Goal: Task Accomplishment & Management: Complete application form

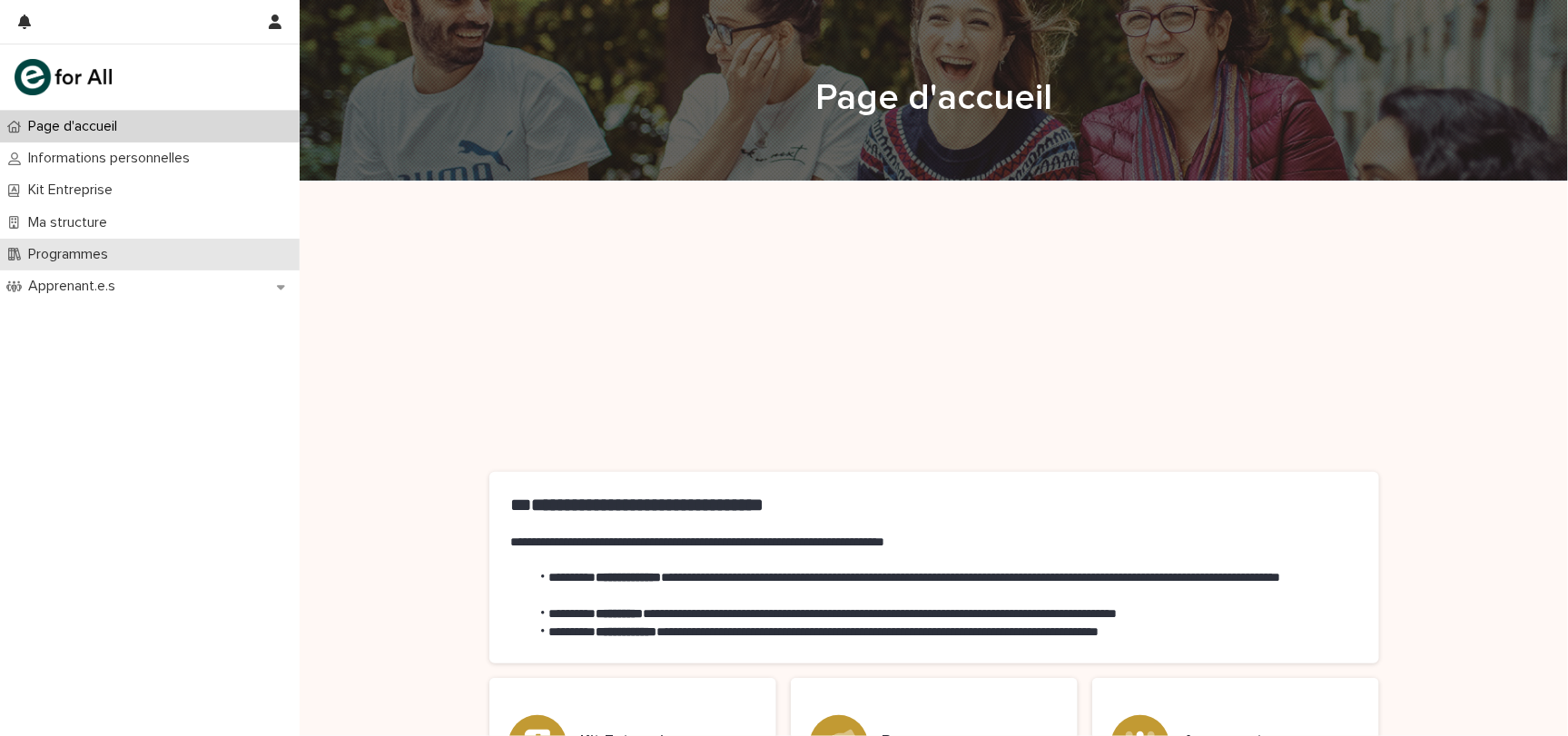
click at [108, 246] on p "Programmes" at bounding box center [72, 255] width 102 height 18
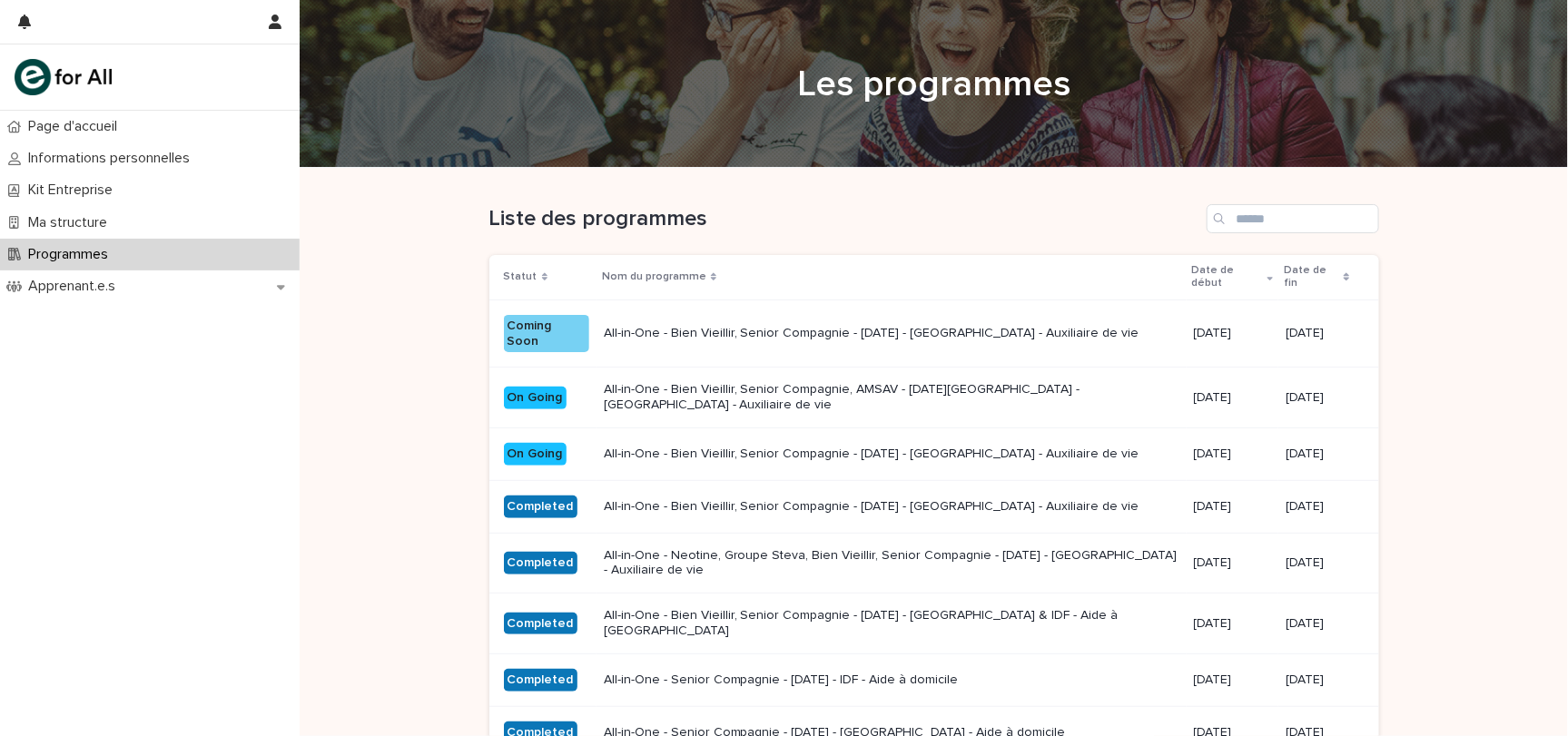
scroll to position [15, 0]
click at [768, 445] on p "All-in-One - Bien Vieillir, Senior Compagnie - 19 - Juin 2025 - Île-de-France -…" at bounding box center [892, 453] width 576 height 16
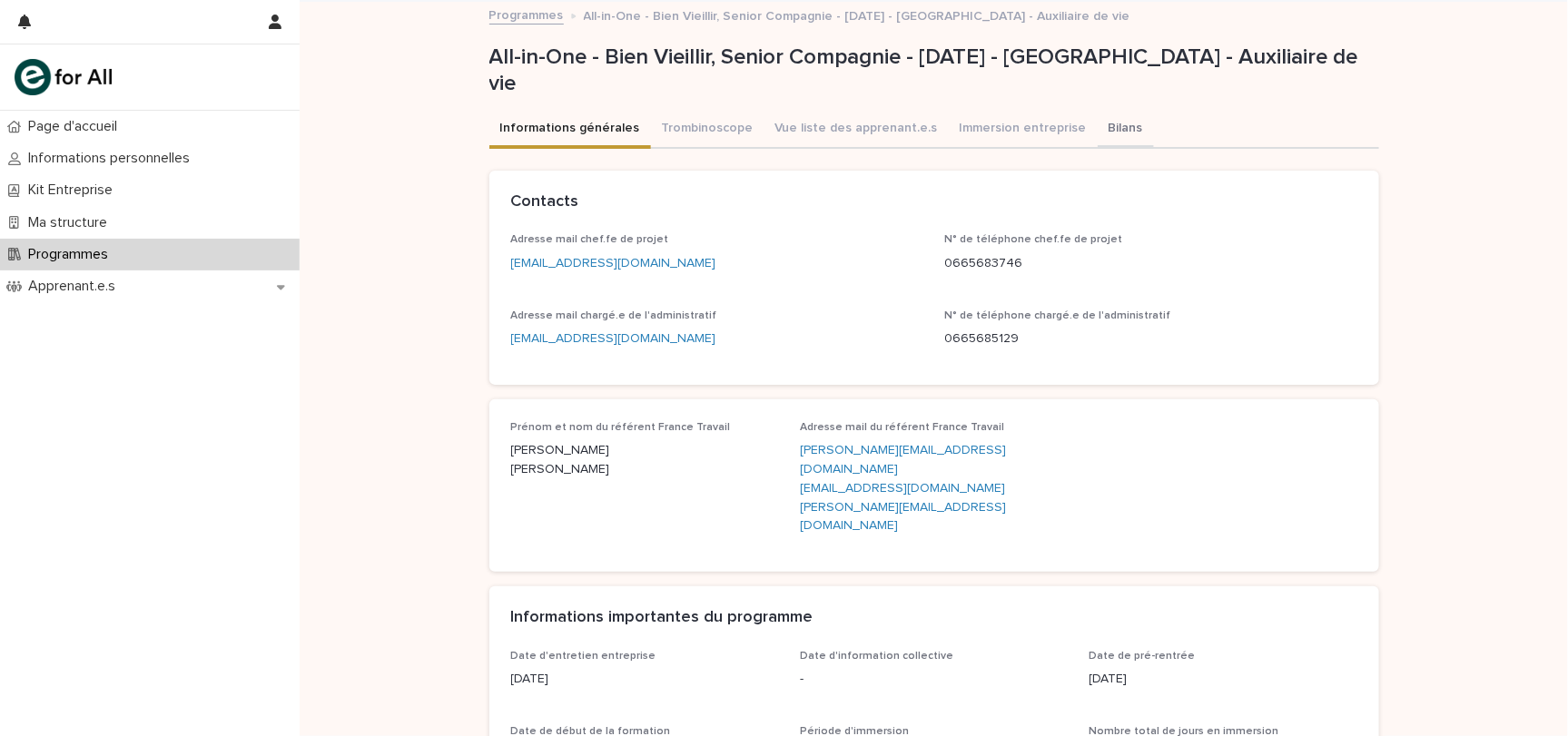
click at [1112, 126] on button "Bilans" at bounding box center [1126, 129] width 56 height 38
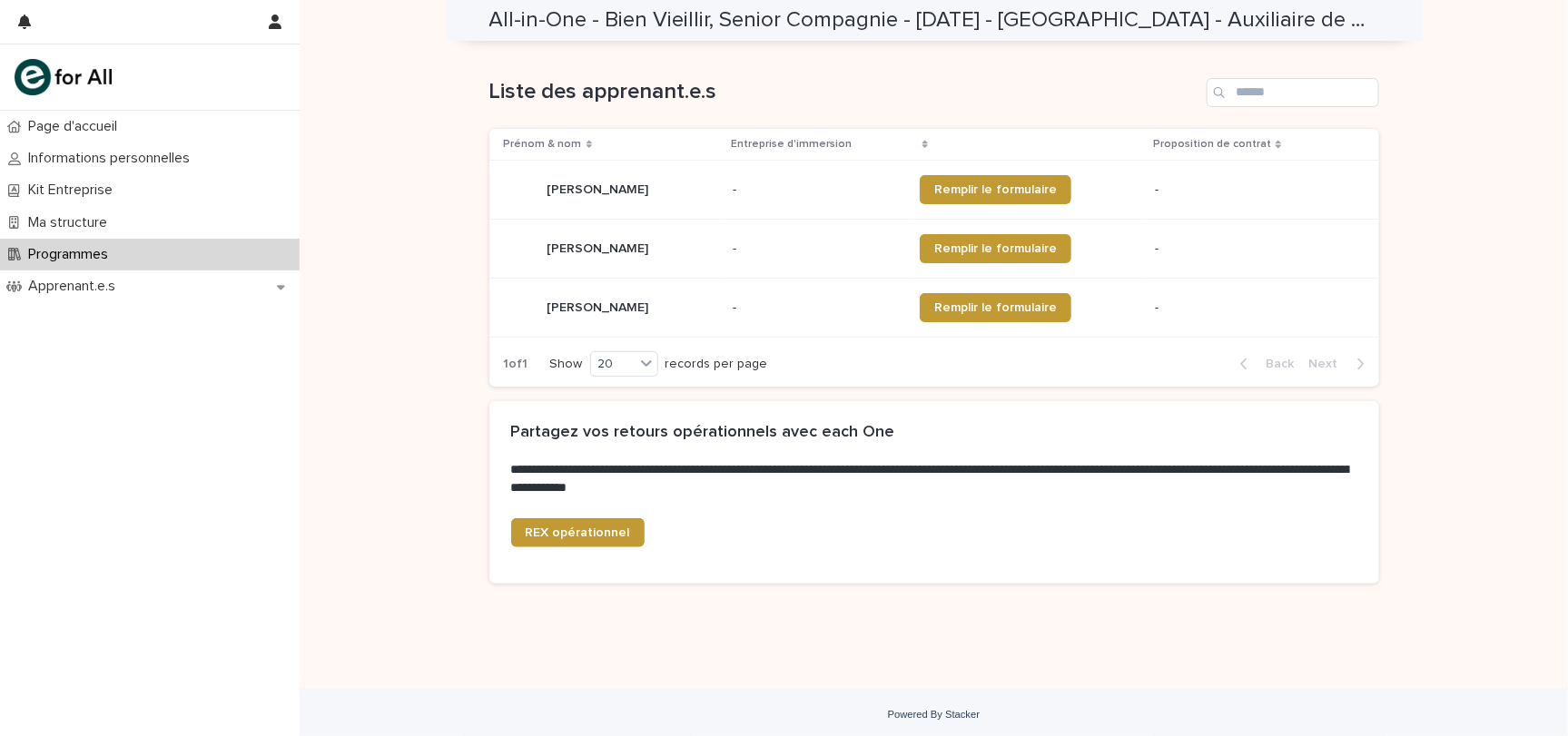
scroll to position [280, 0]
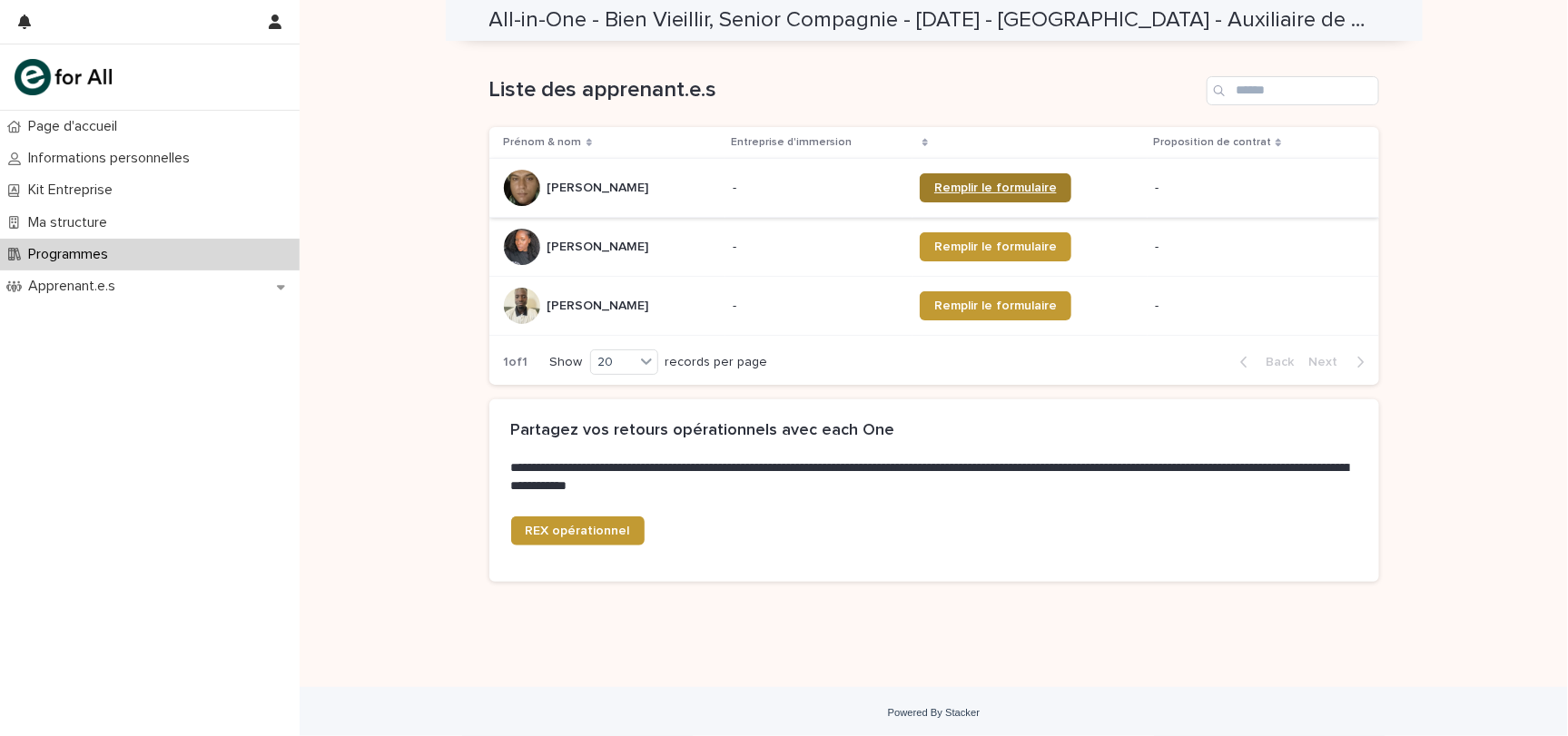
click at [1047, 187] on span "Remplir le formulaire" at bounding box center [995, 188] width 123 height 13
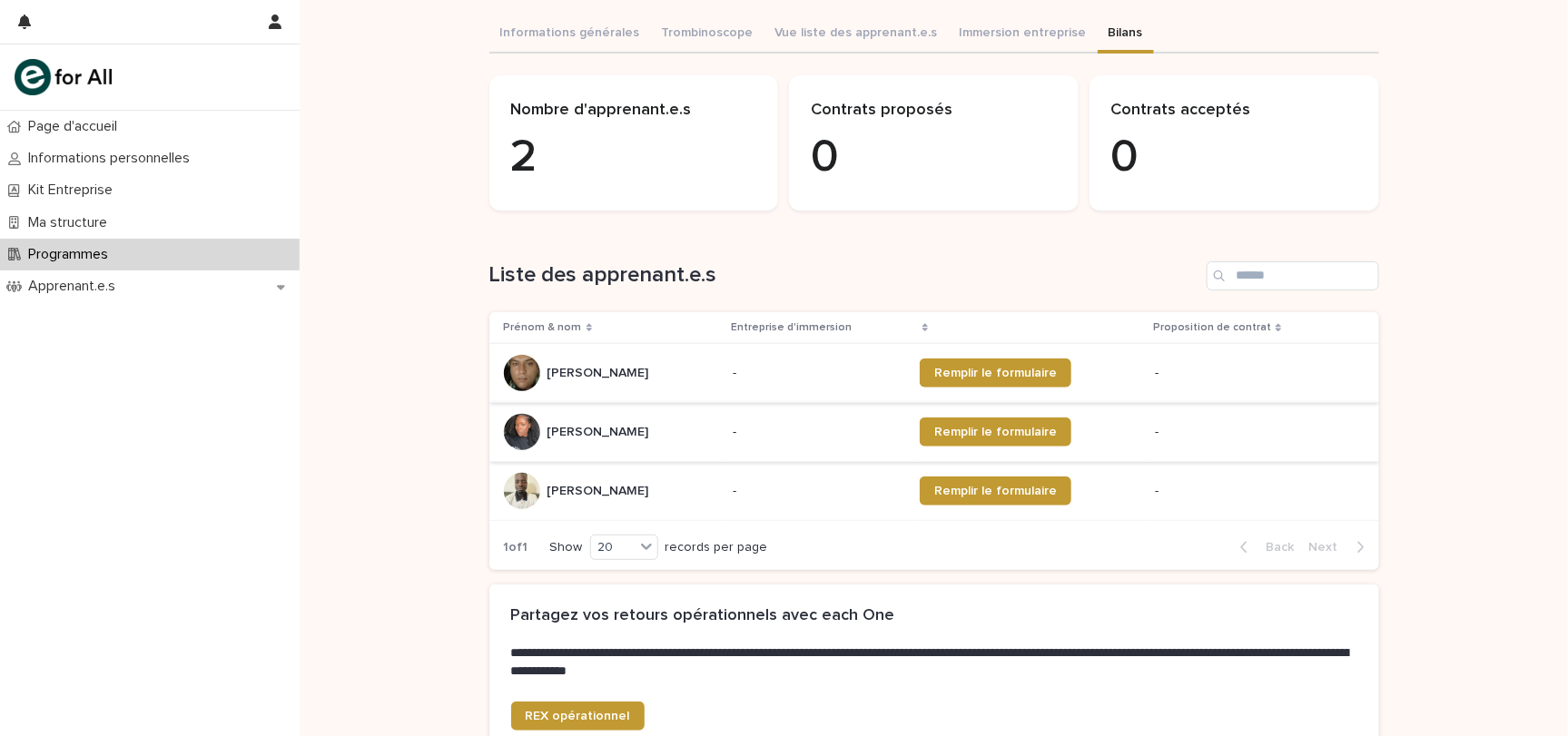
scroll to position [0, 0]
